Goal: Transaction & Acquisition: Purchase product/service

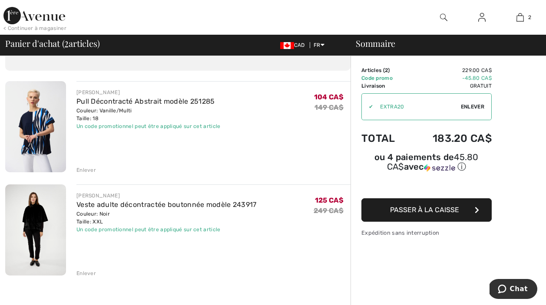
scroll to position [49, 0]
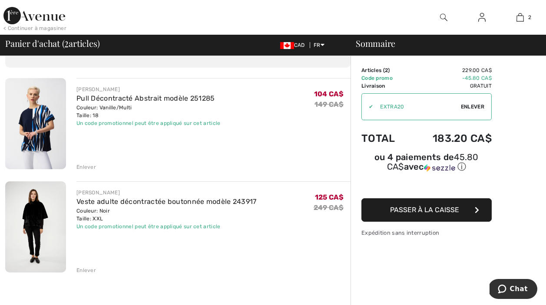
click at [46, 196] on img at bounding box center [35, 227] width 61 height 91
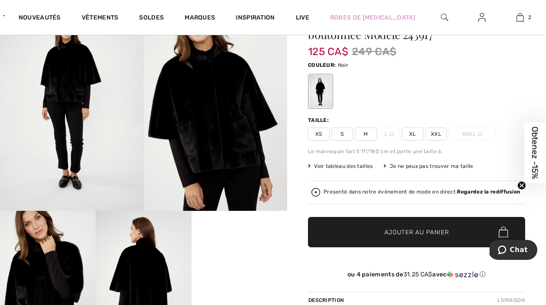
scroll to position [93, 0]
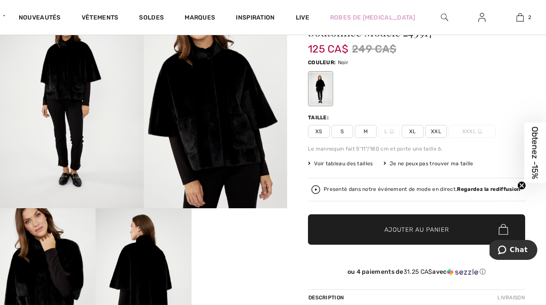
click at [180, 142] on img at bounding box center [216, 100] width 144 height 215
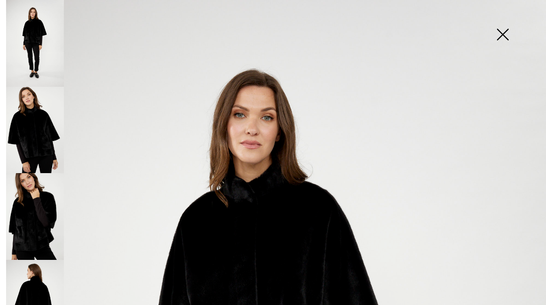
click at [35, 190] on img at bounding box center [35, 216] width 58 height 87
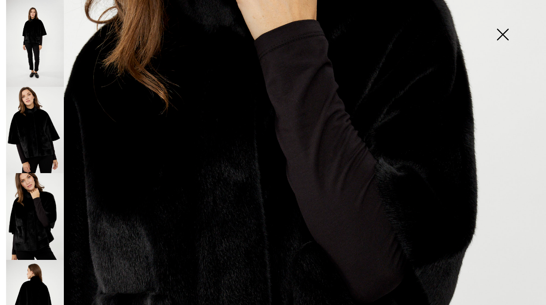
scroll to position [233, 0]
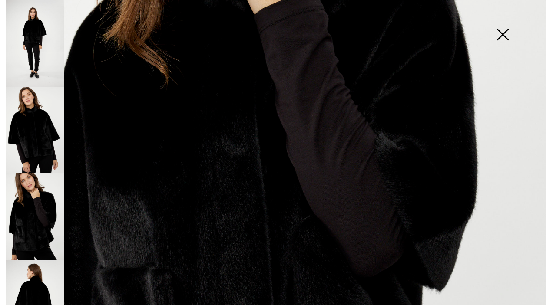
click at [36, 139] on img at bounding box center [35, 130] width 58 height 87
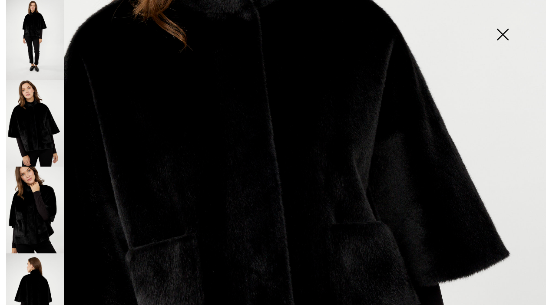
scroll to position [28, 0]
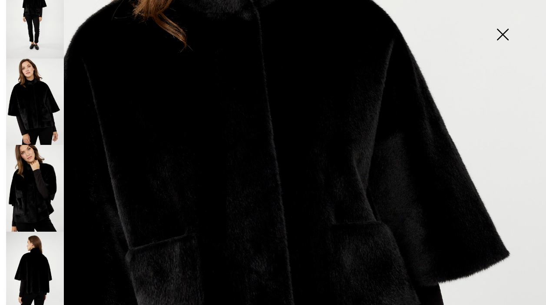
click at [31, 191] on img at bounding box center [35, 188] width 58 height 87
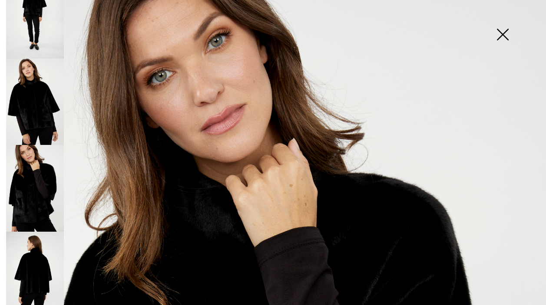
scroll to position [0, 0]
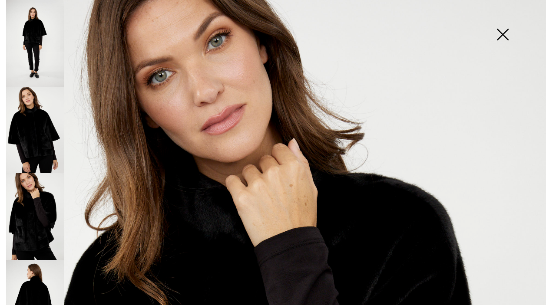
click at [36, 41] on img at bounding box center [35, 43] width 58 height 87
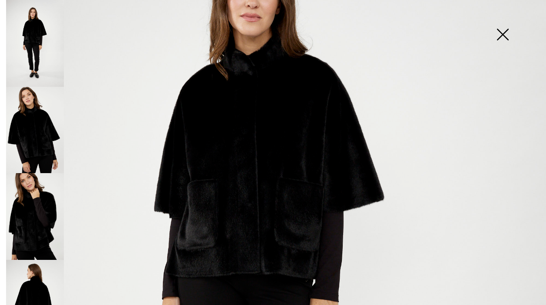
scroll to position [186, 0]
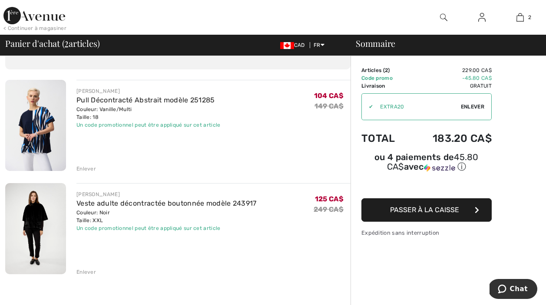
scroll to position [51, 0]
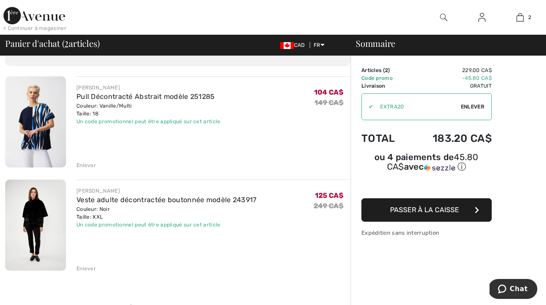
click at [89, 268] on div "Enlever" at bounding box center [86, 269] width 20 height 8
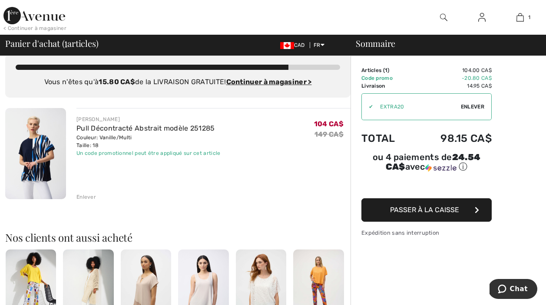
scroll to position [11, 0]
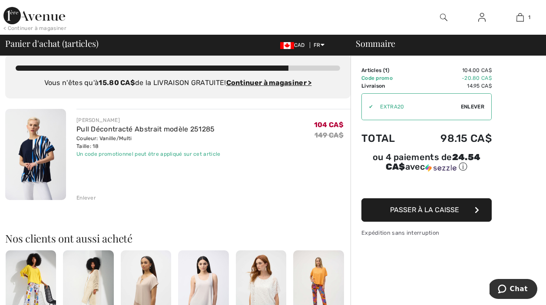
click at [33, 151] on img at bounding box center [35, 154] width 61 height 91
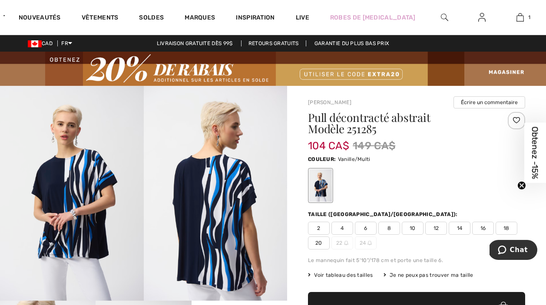
click at [508, 228] on span "18" at bounding box center [507, 228] width 22 height 13
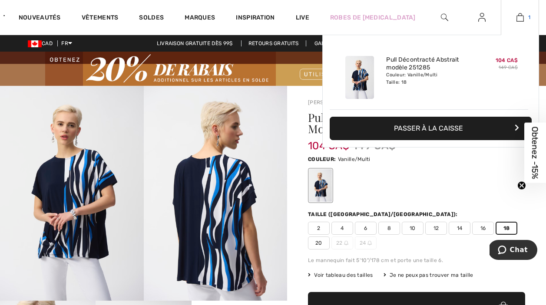
click at [523, 19] on img at bounding box center [520, 17] width 7 height 10
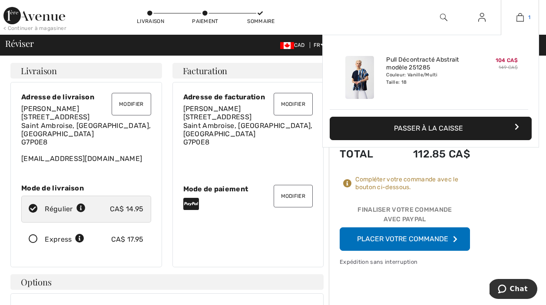
click at [519, 15] on img at bounding box center [520, 17] width 7 height 10
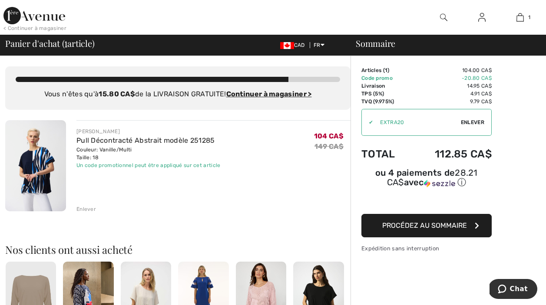
click at [474, 117] on div "✔ Utiliser Enlever" at bounding box center [426, 122] width 130 height 27
click at [469, 120] on span "Enlever" at bounding box center [472, 123] width 23 height 8
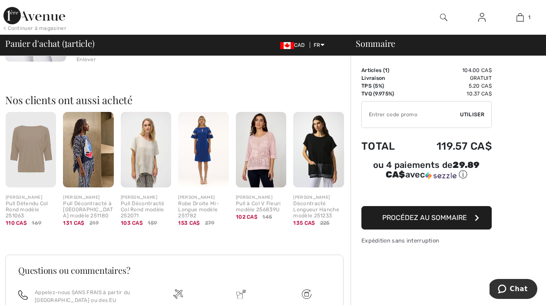
scroll to position [162, 0]
